Goal: Task Accomplishment & Management: Use online tool/utility

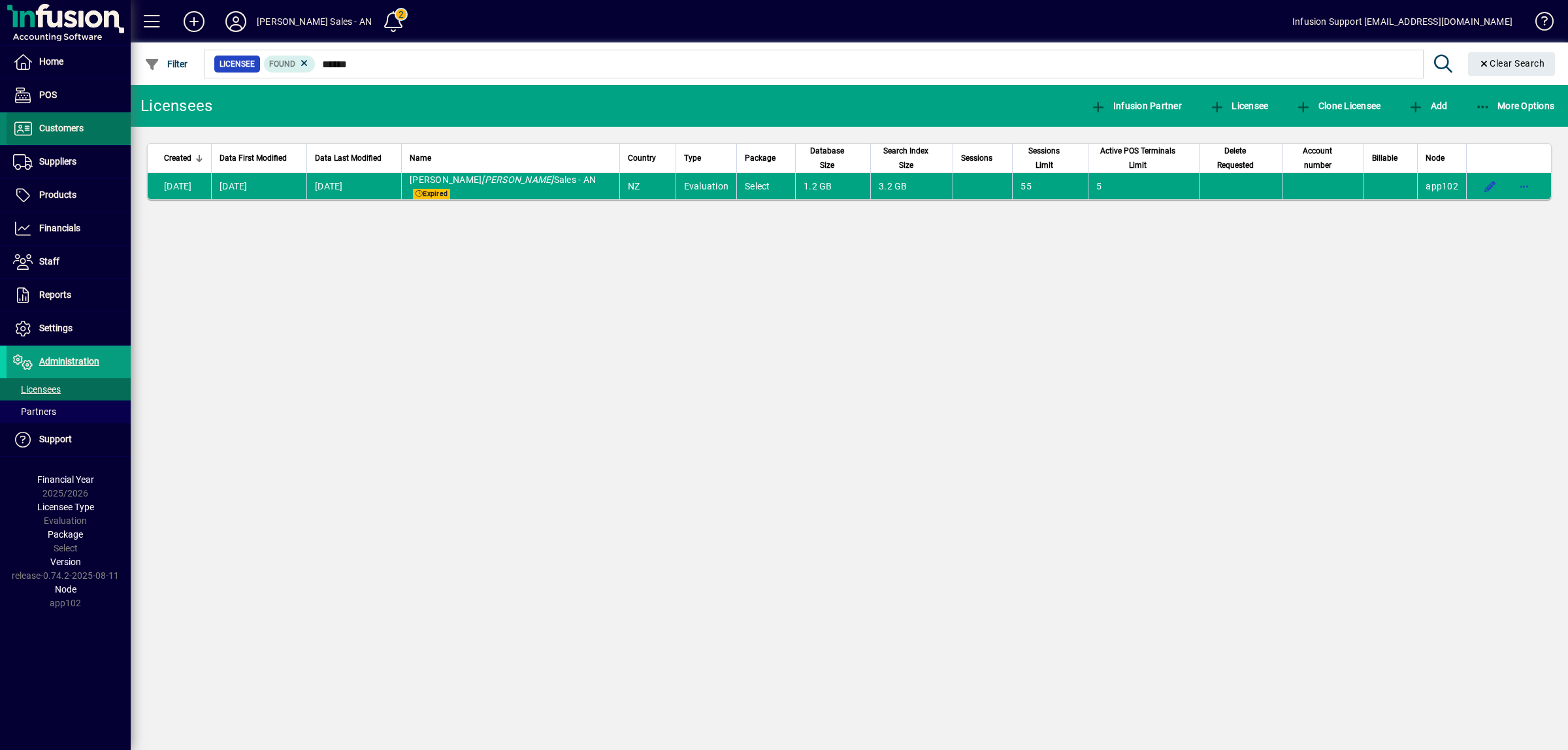
click at [67, 127] on span "Customers" at bounding box center [61, 128] width 45 height 11
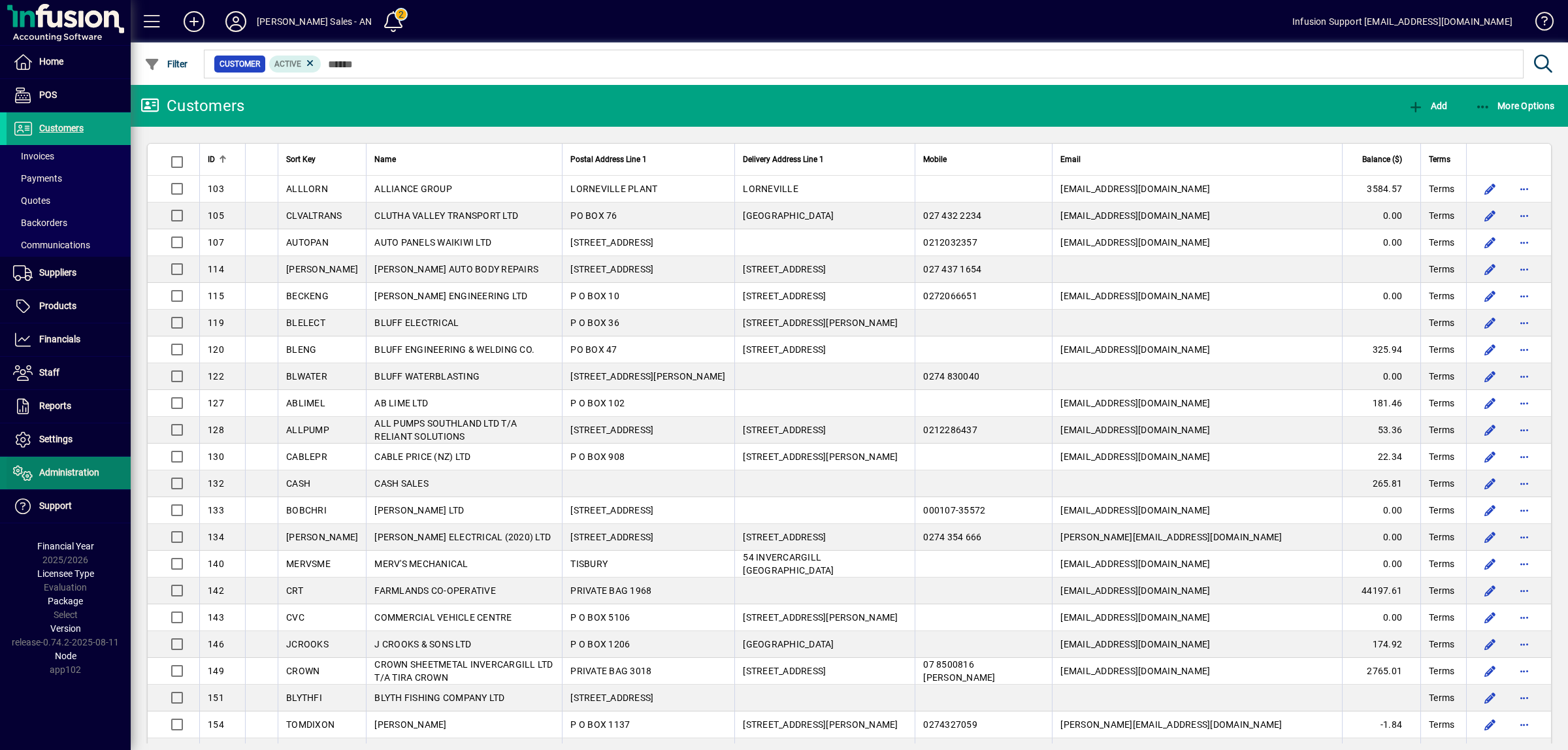
click at [74, 477] on span "Administration" at bounding box center [69, 473] width 60 height 11
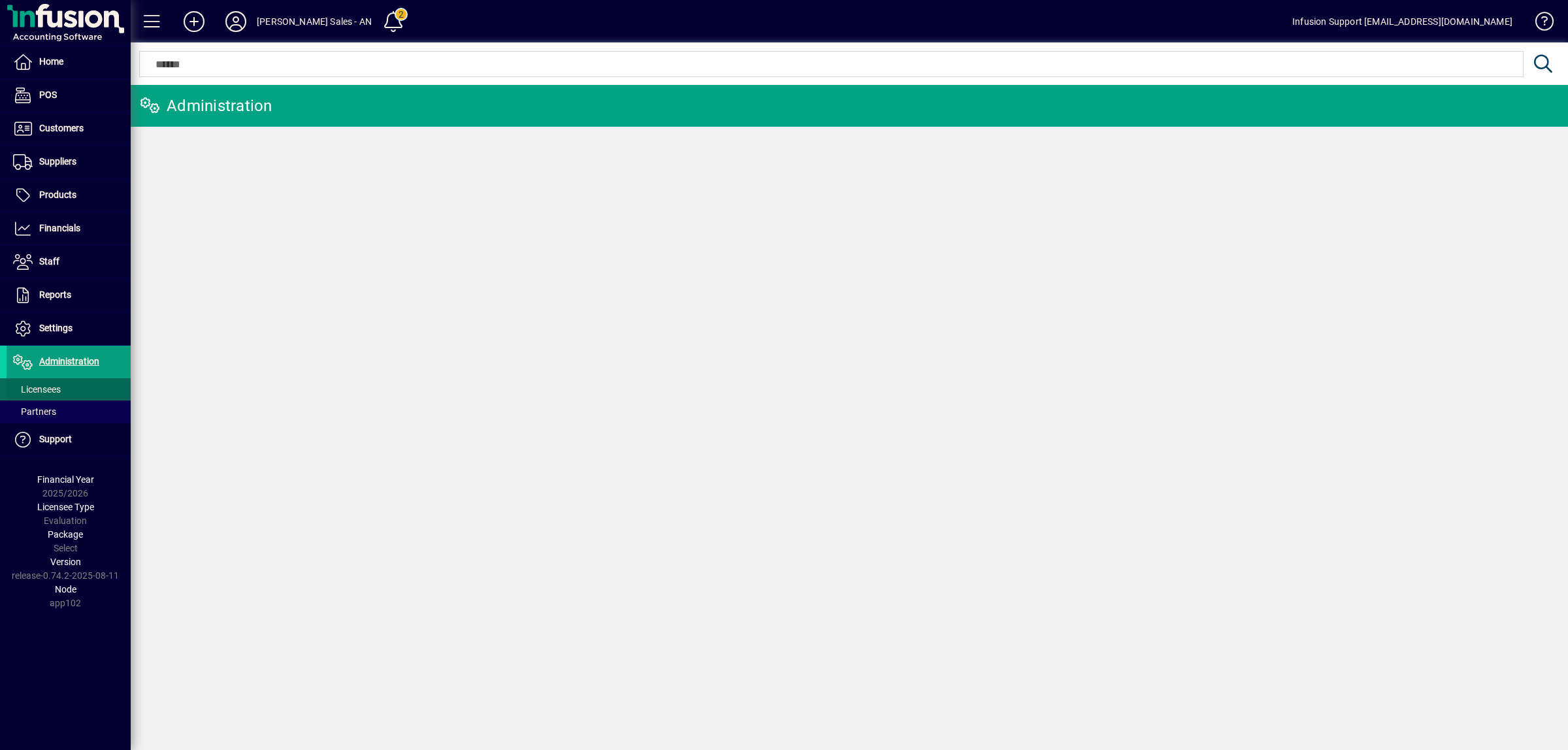
click at [41, 389] on span "Licensees" at bounding box center [37, 389] width 48 height 11
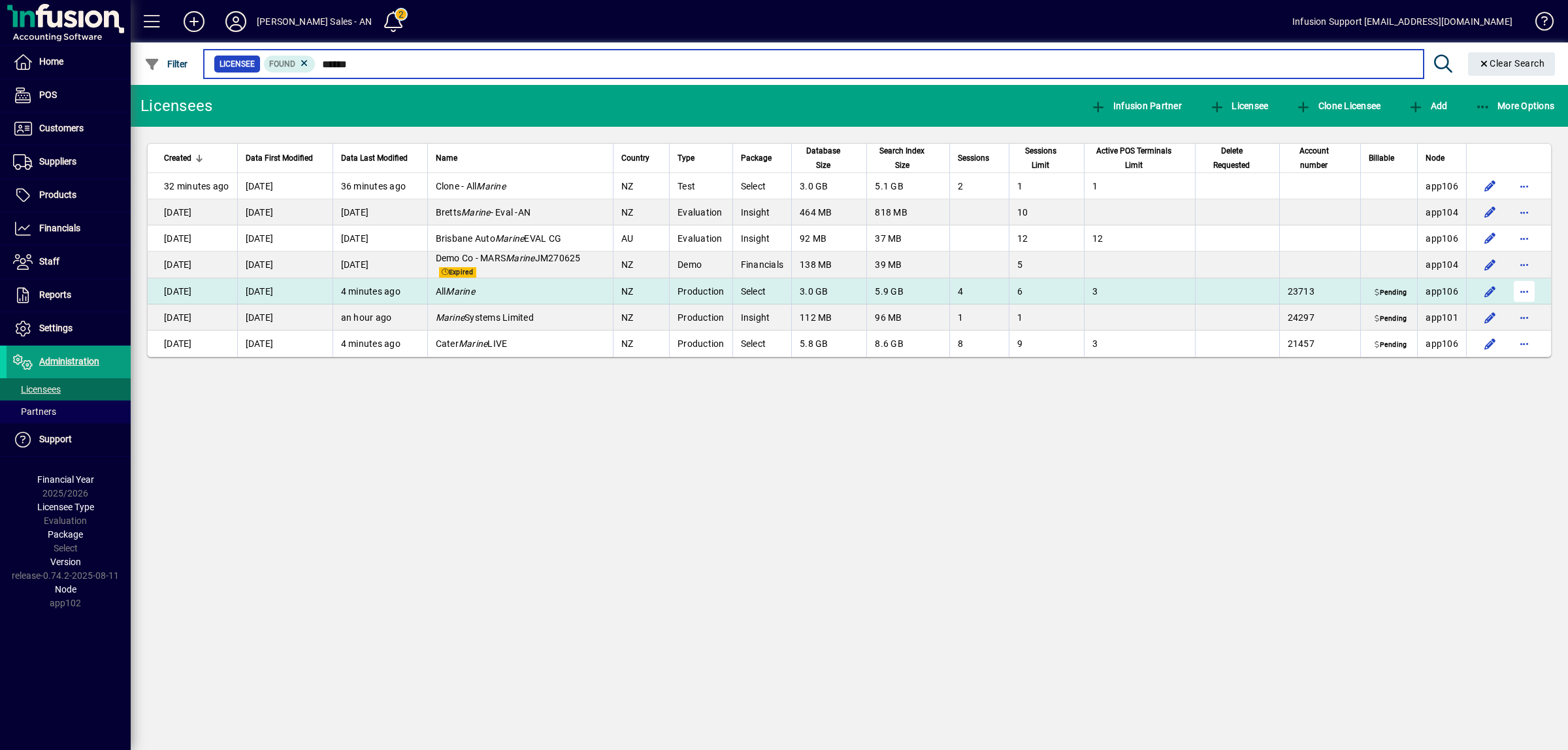
type input "******"
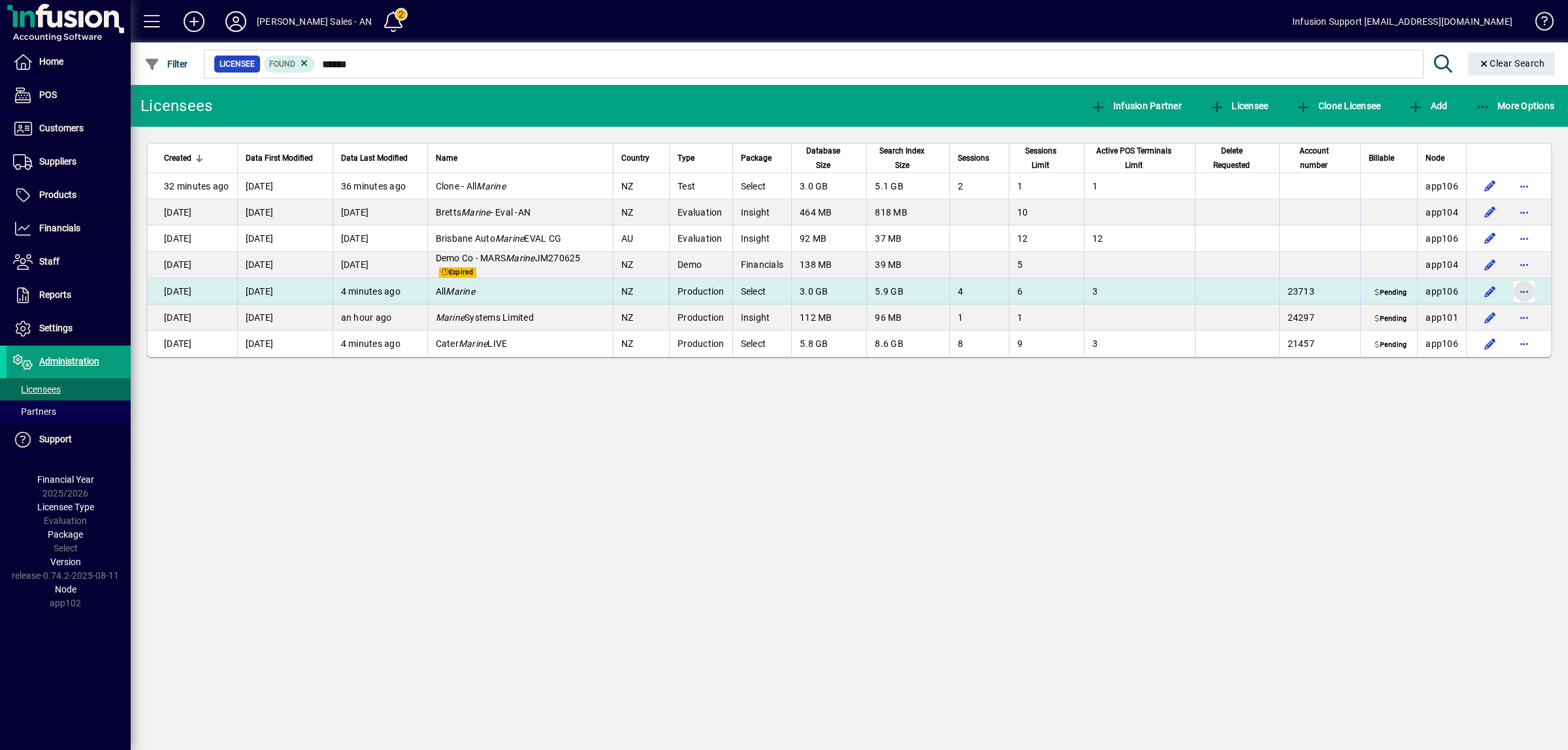
click at [1524, 291] on span "button" at bounding box center [1524, 291] width 31 height 31
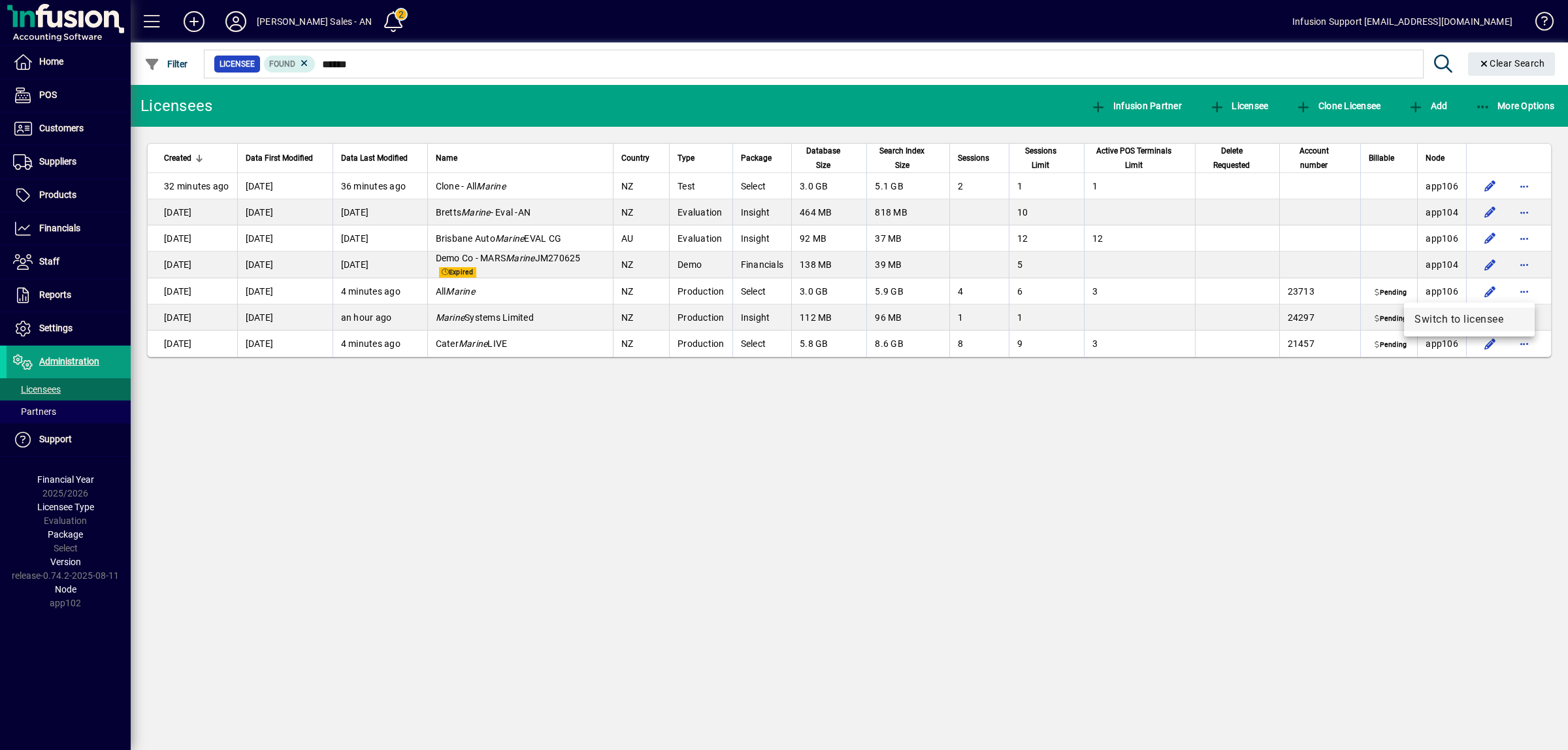
click at [1449, 322] on span "Switch to licensee" at bounding box center [1469, 319] width 110 height 16
